Goal: Navigation & Orientation: Find specific page/section

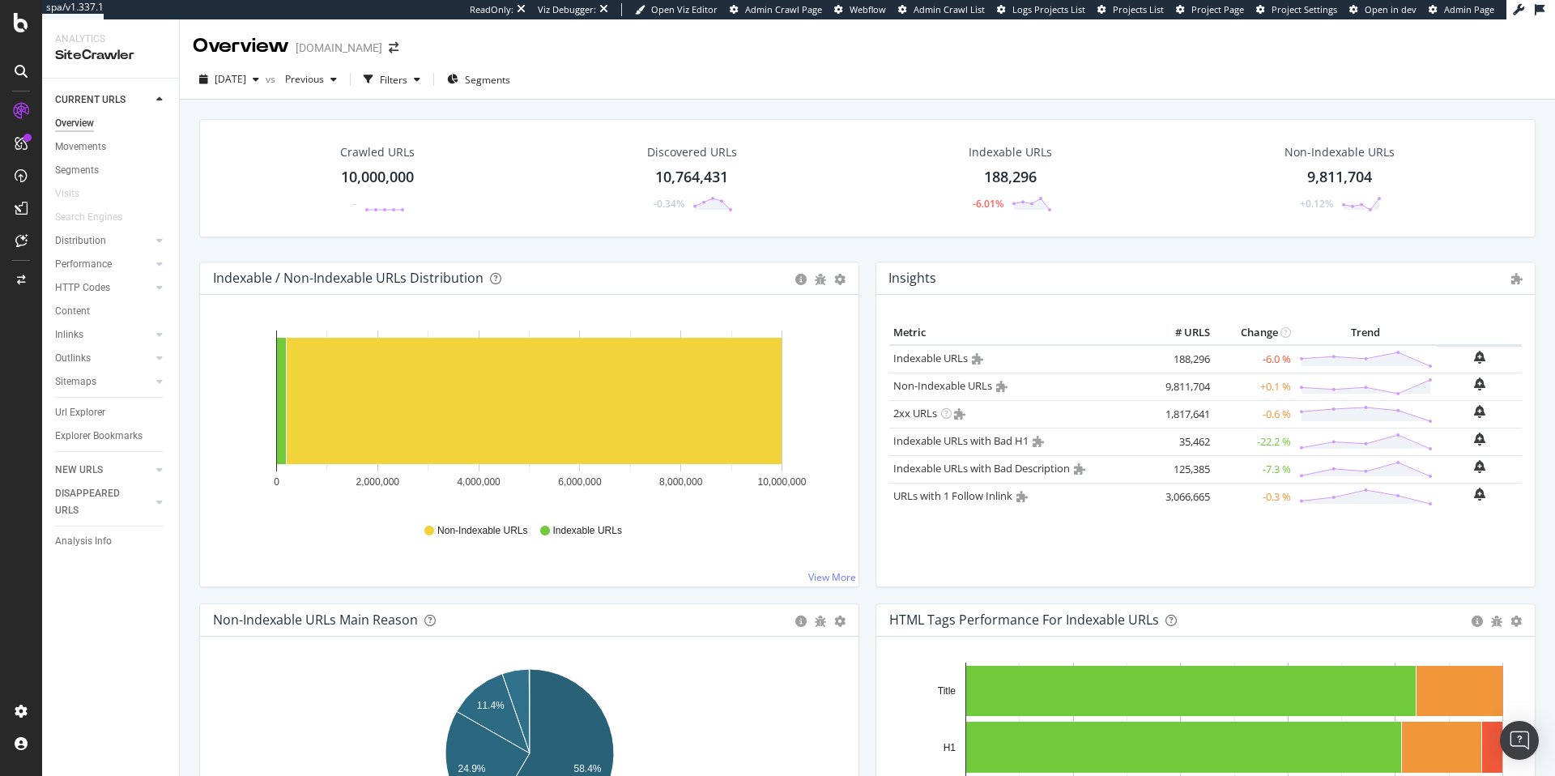
click at [1222, 15] on span "Project Page" at bounding box center [1217, 9] width 53 height 12
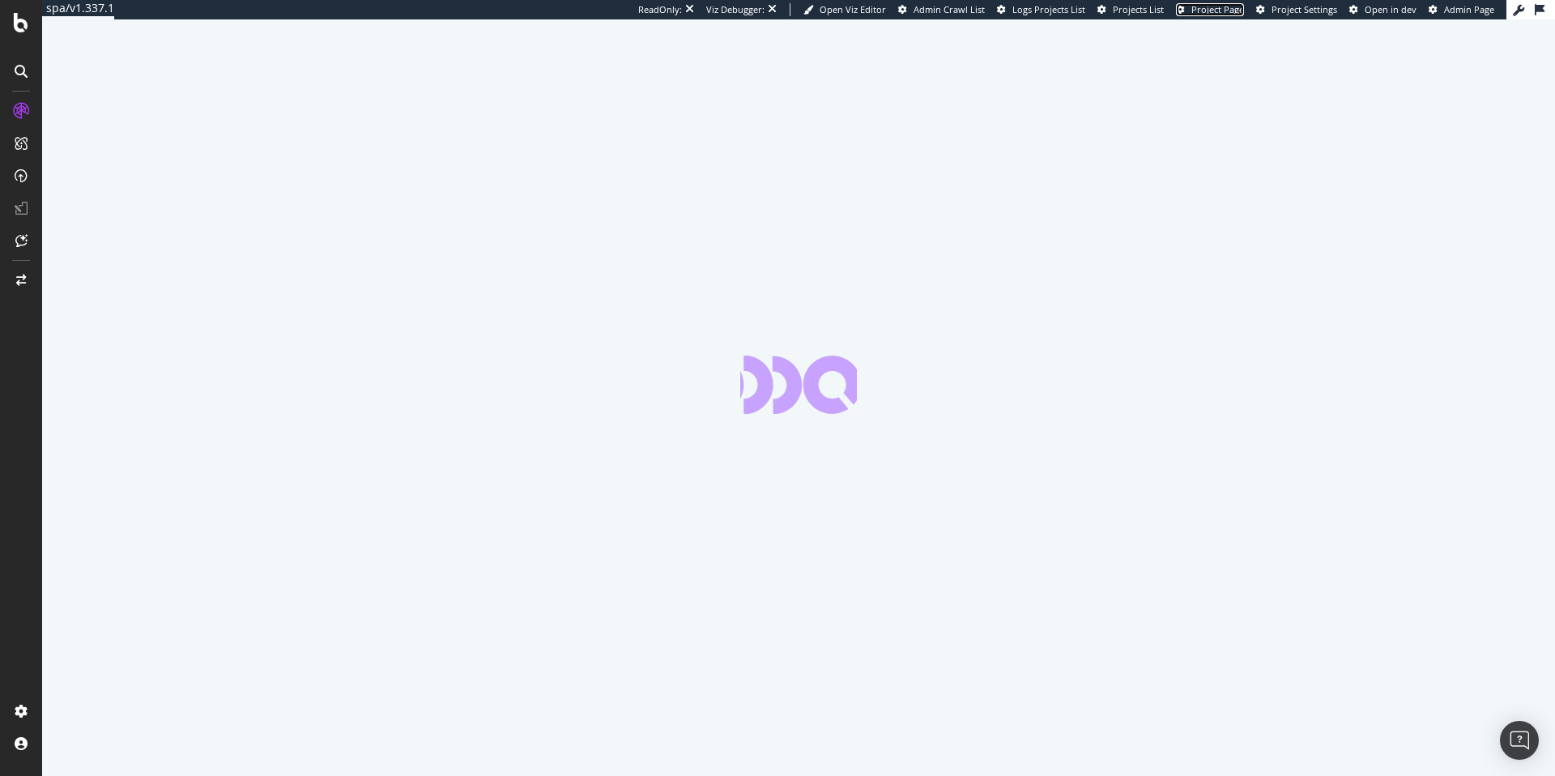
click at [1185, 8] on icon at bounding box center [1180, 10] width 9 height 9
click at [1205, 10] on span "Project Page" at bounding box center [1217, 9] width 53 height 12
